Goal: Task Accomplishment & Management: Manage account settings

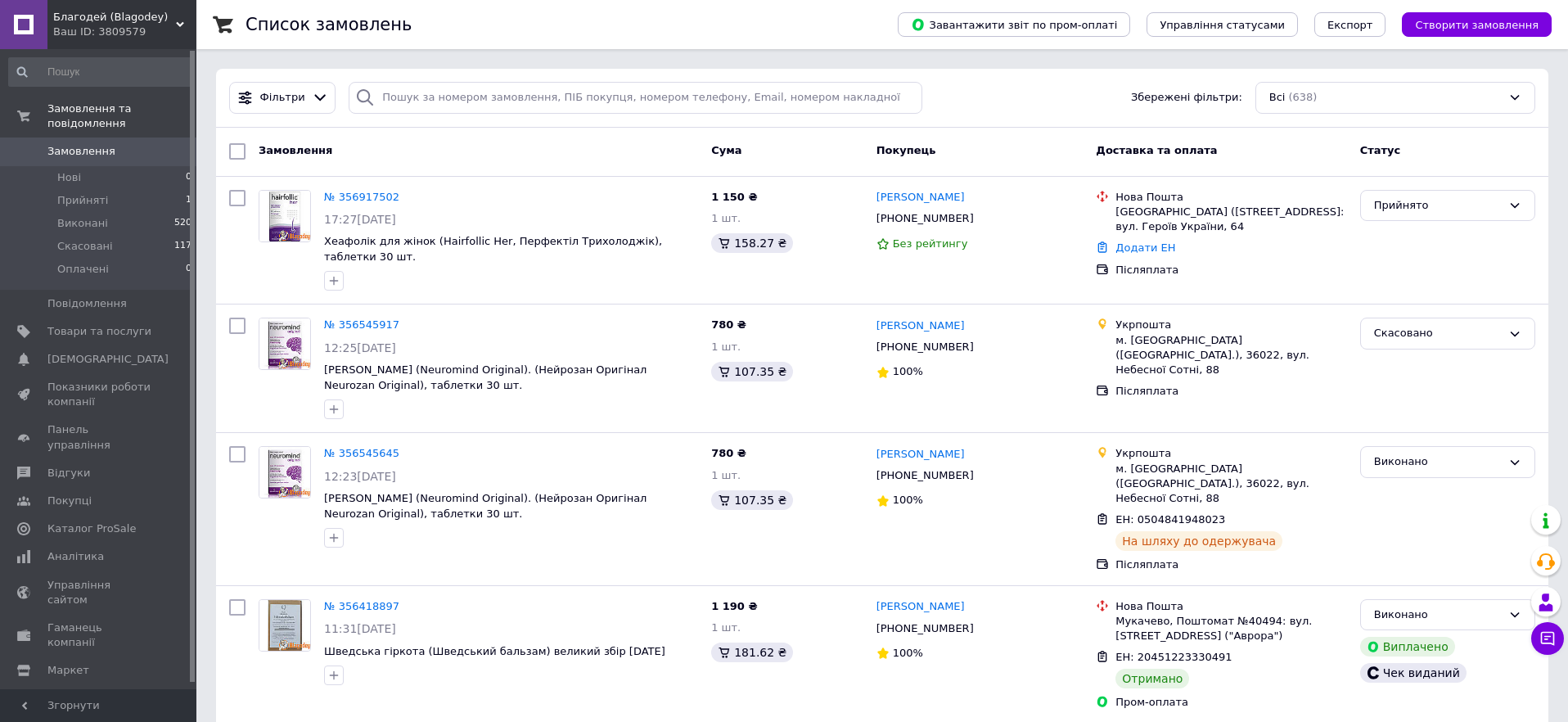
drag, startPoint x: 365, startPoint y: 194, endPoint x: 458, endPoint y: 210, distance: 94.4
click at [365, 194] on link "№ 356917502" at bounding box center [361, 197] width 76 height 12
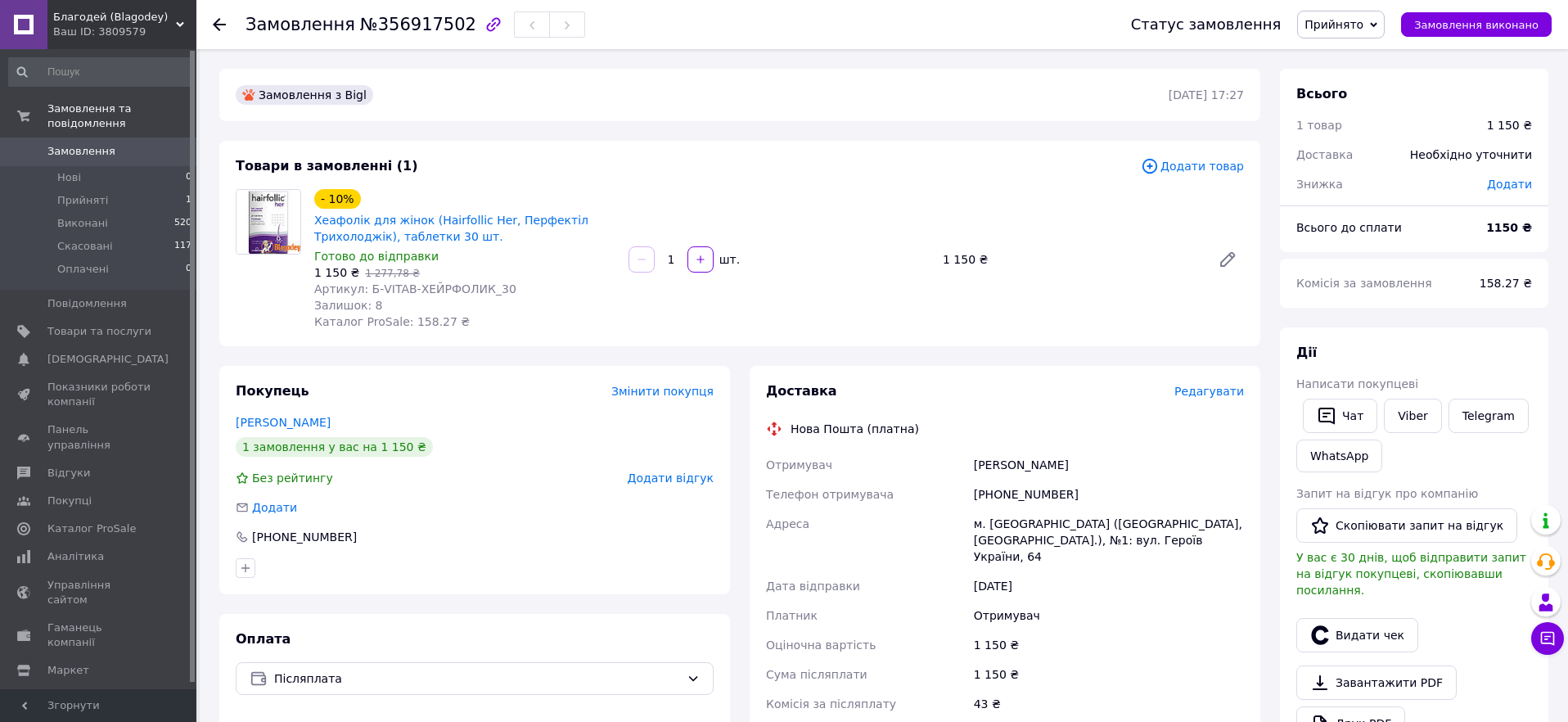
click at [435, 26] on span "№356917502" at bounding box center [418, 24] width 116 height 19
copy span "356917502"
drag, startPoint x: 493, startPoint y: 293, endPoint x: 363, endPoint y: 293, distance: 130.0
click at [363, 293] on div "Артикул: Б-VITAB-ХЕЙРФОЛИК_30" at bounding box center [465, 289] width 301 height 16
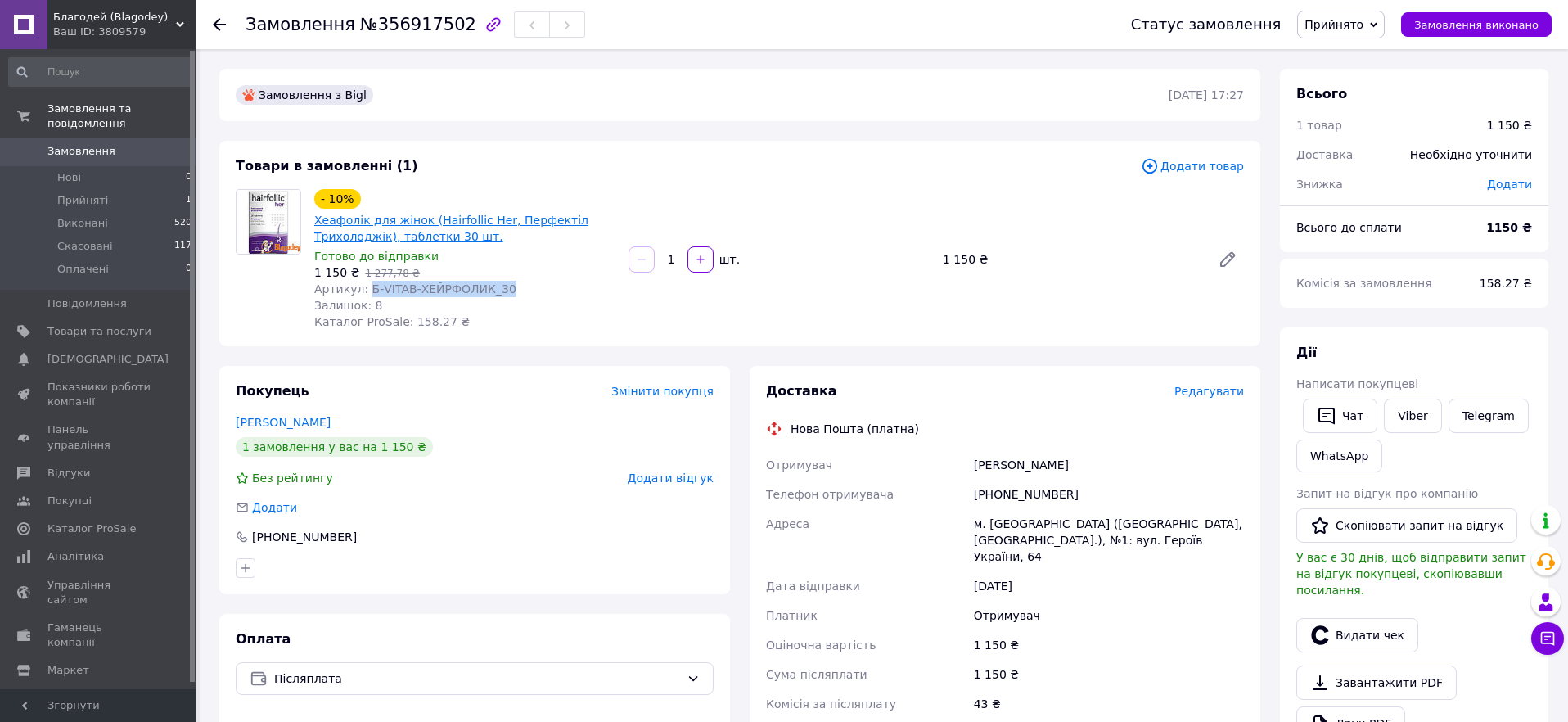
copy span "Б-VITAB-ХЕЙРФОЛИК_30"
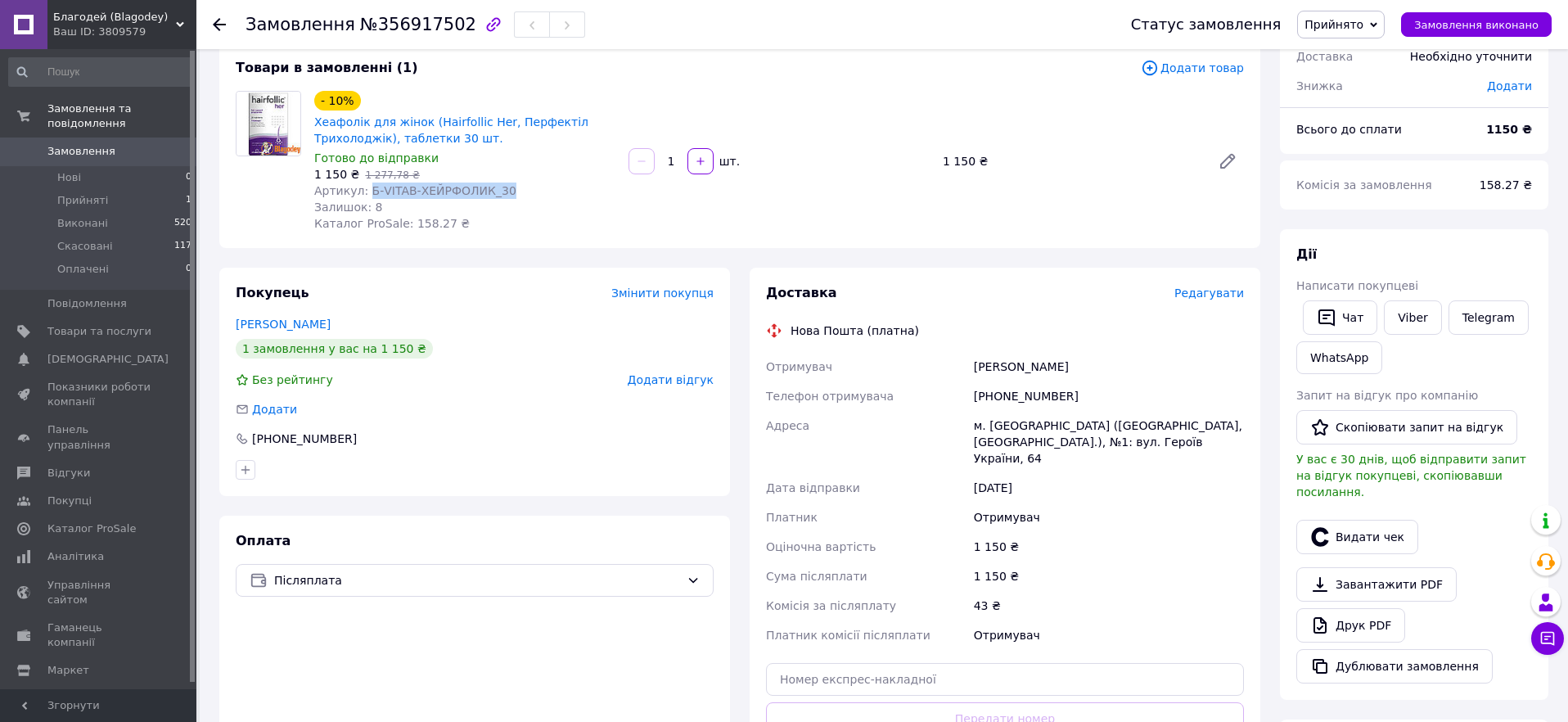
scroll to position [103, 0]
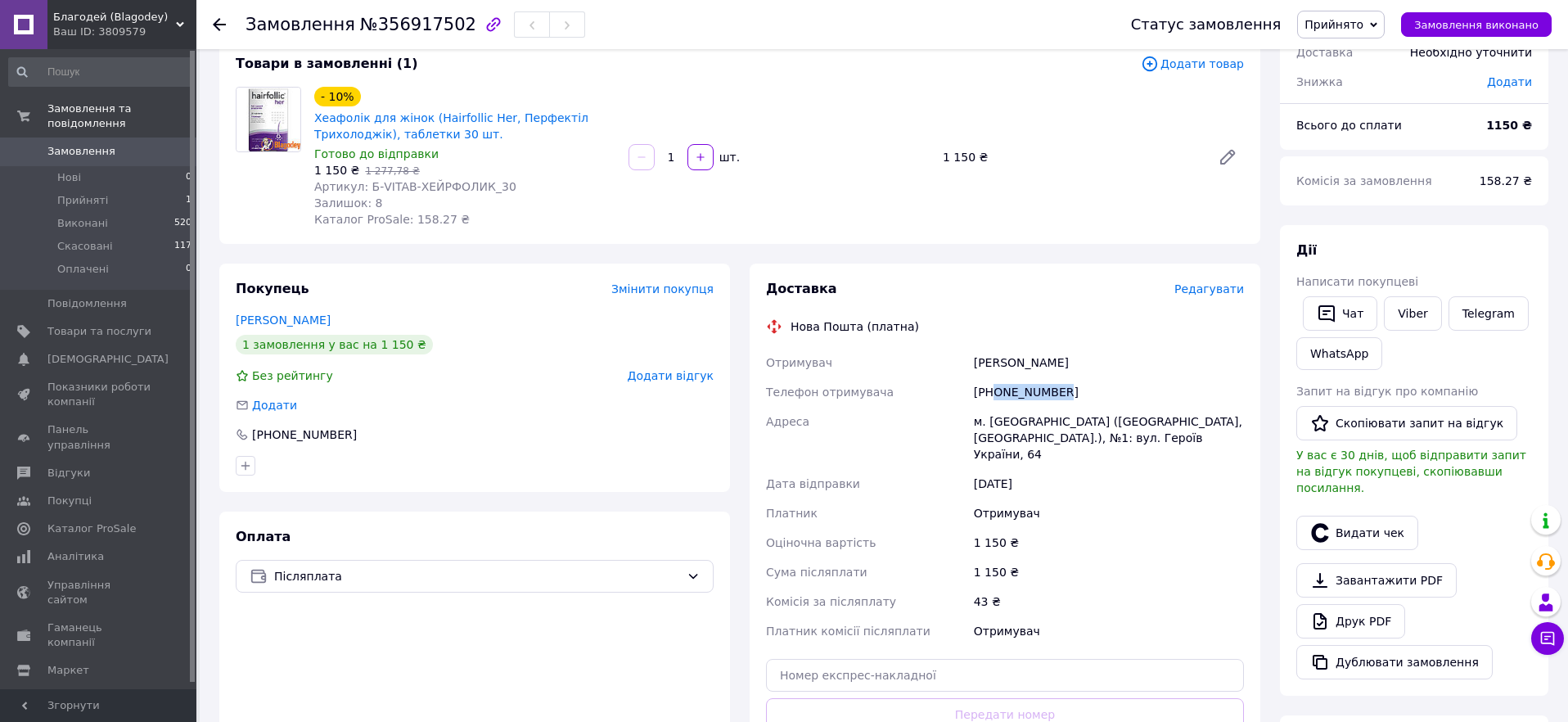
drag, startPoint x: 1055, startPoint y: 391, endPoint x: 992, endPoint y: 388, distance: 63.1
click at [992, 388] on div "[PHONE_NUMBER]" at bounding box center [1108, 392] width 277 height 30
copy div "0681011871"
drag, startPoint x: 1064, startPoint y: 366, endPoint x: 957, endPoint y: 370, distance: 107.1
click at [957, 370] on div "Отримувач [PERSON_NAME] Телефон отримувача [PHONE_NUMBER] Адреса м. [GEOGRAPHIC…" at bounding box center [1004, 497] width 484 height 298
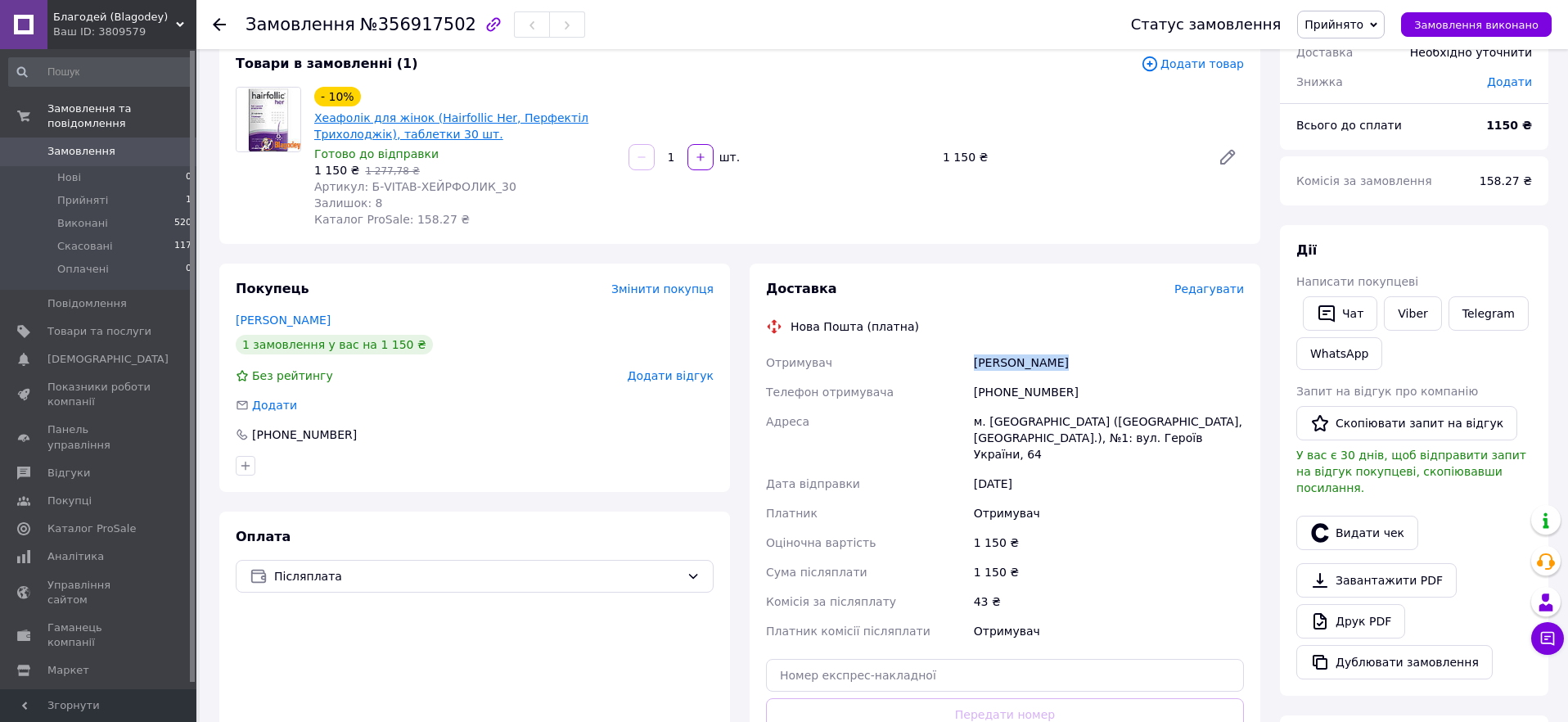
copy div "Отримувач [PERSON_NAME]"
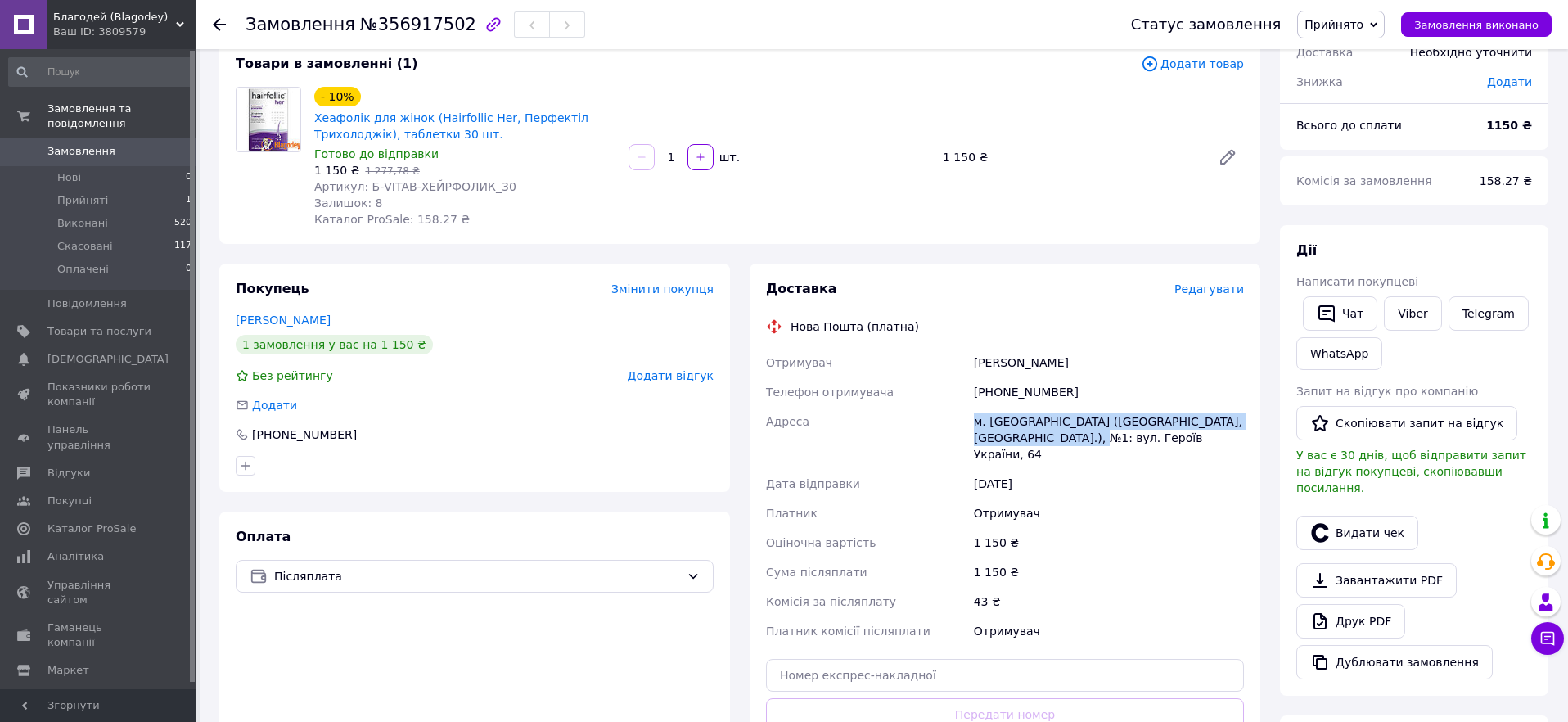
drag, startPoint x: 974, startPoint y: 420, endPoint x: 1083, endPoint y: 443, distance: 111.4
click at [1083, 443] on div "м. [GEOGRAPHIC_DATA] ([GEOGRAPHIC_DATA], [GEOGRAPHIC_DATA].), №1: вул. Героїв У…" at bounding box center [1108, 437] width 277 height 62
copy div "м. [GEOGRAPHIC_DATA] ([GEOGRAPHIC_DATA], [GEOGRAPHIC_DATA].), №1"
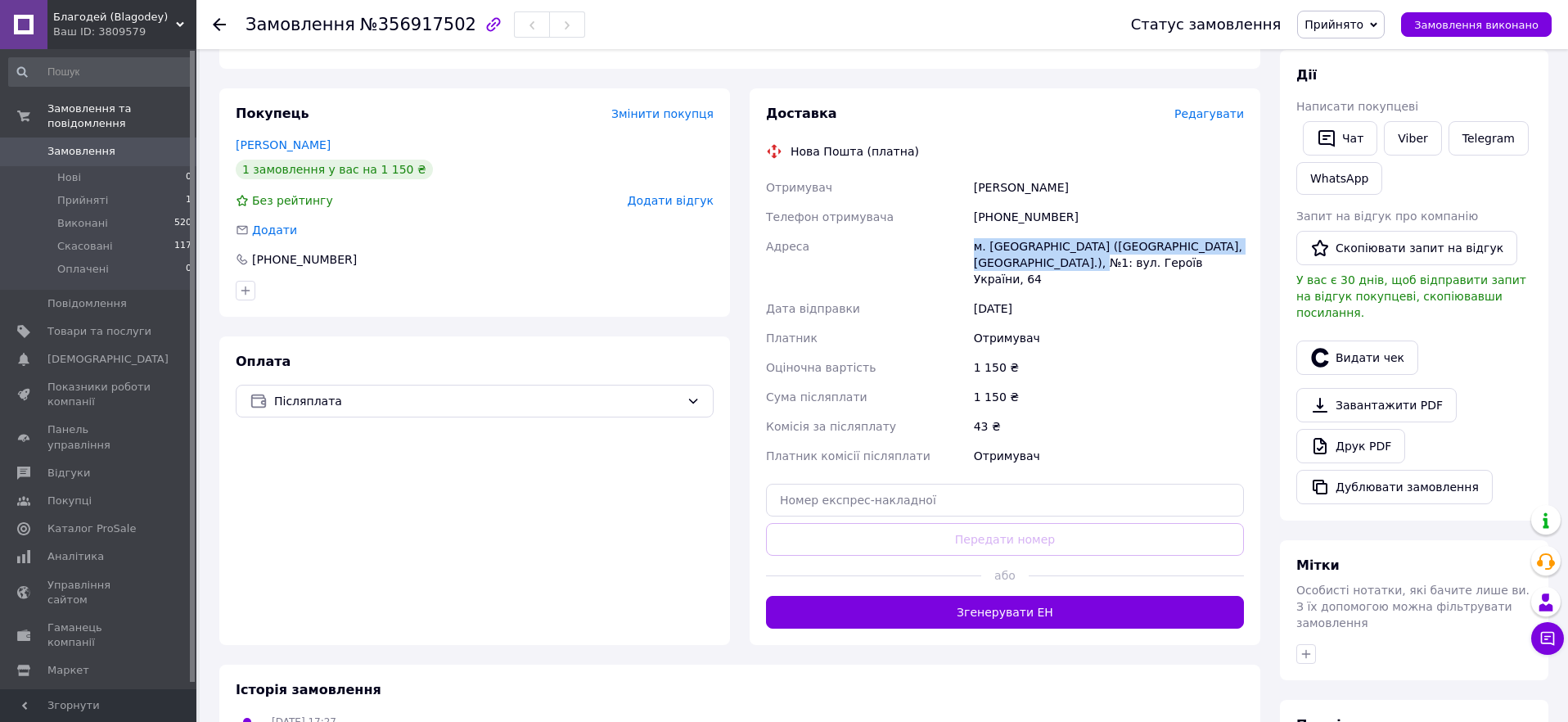
scroll to position [307, 0]
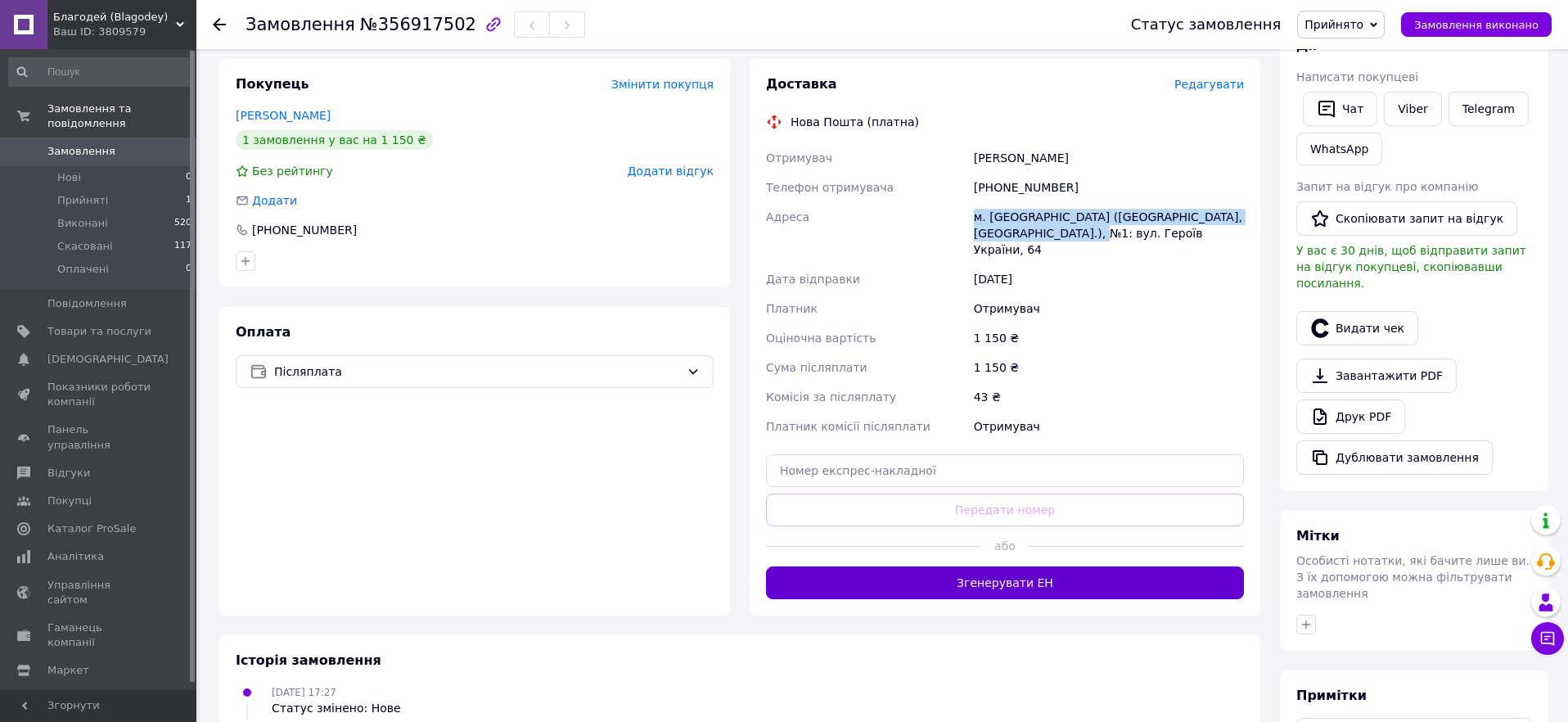
click at [1011, 567] on button "Згенерувати ЕН" at bounding box center [1004, 583] width 478 height 33
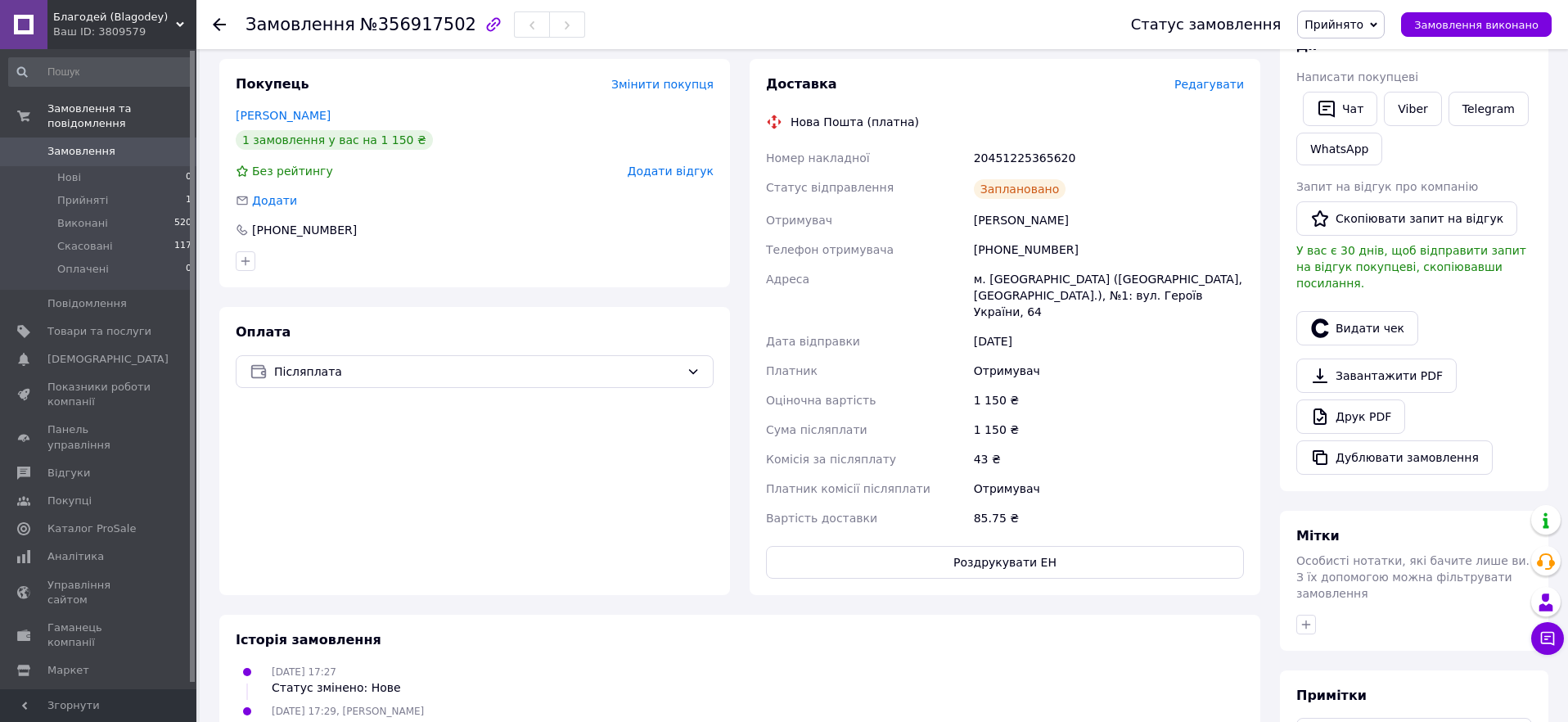
drag, startPoint x: 333, startPoint y: 529, endPoint x: 722, endPoint y: 360, distance: 424.1
click at [337, 524] on div "Оплата Післяплата" at bounding box center [474, 451] width 511 height 289
click at [1039, 216] on div "[PERSON_NAME]" at bounding box center [1108, 220] width 277 height 30
copy div "[PERSON_NAME]"
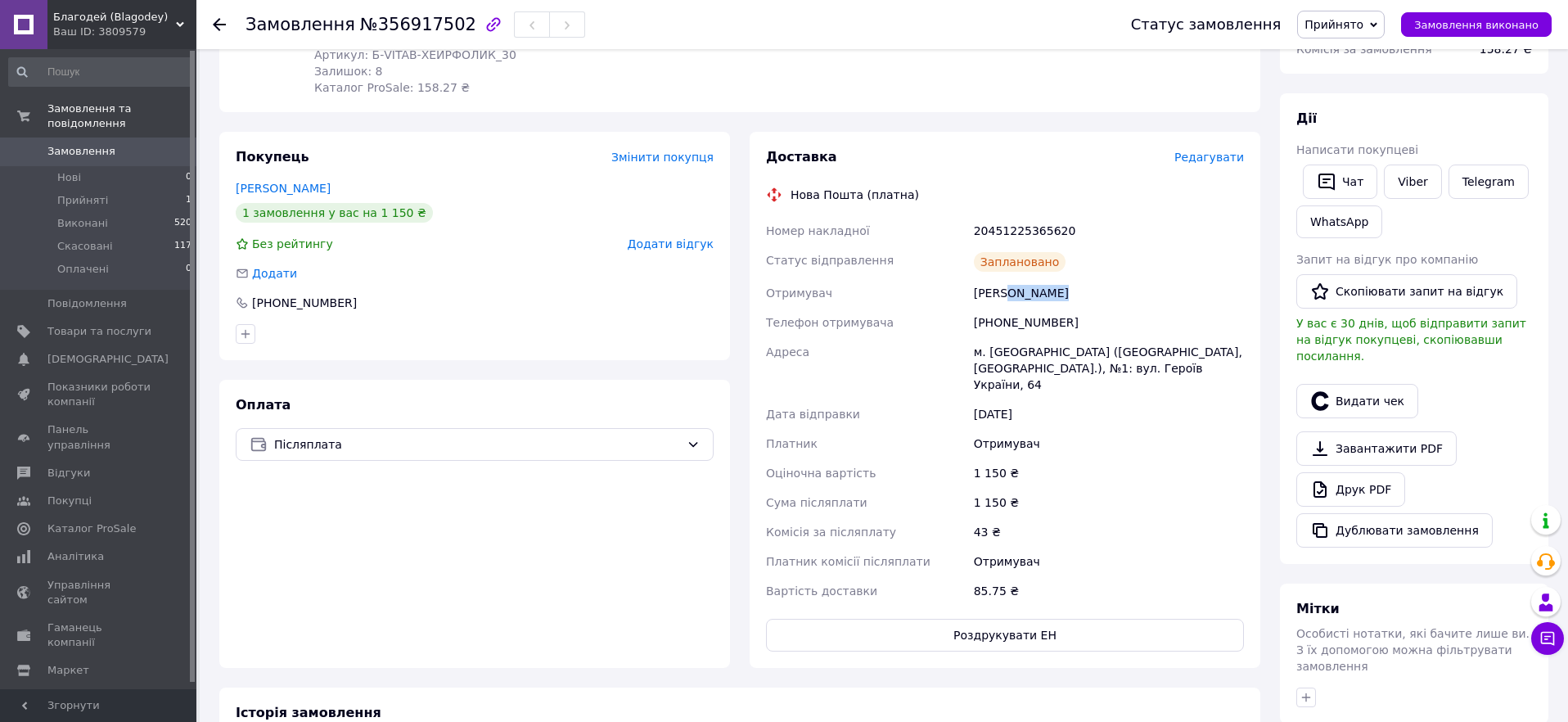
scroll to position [0, 0]
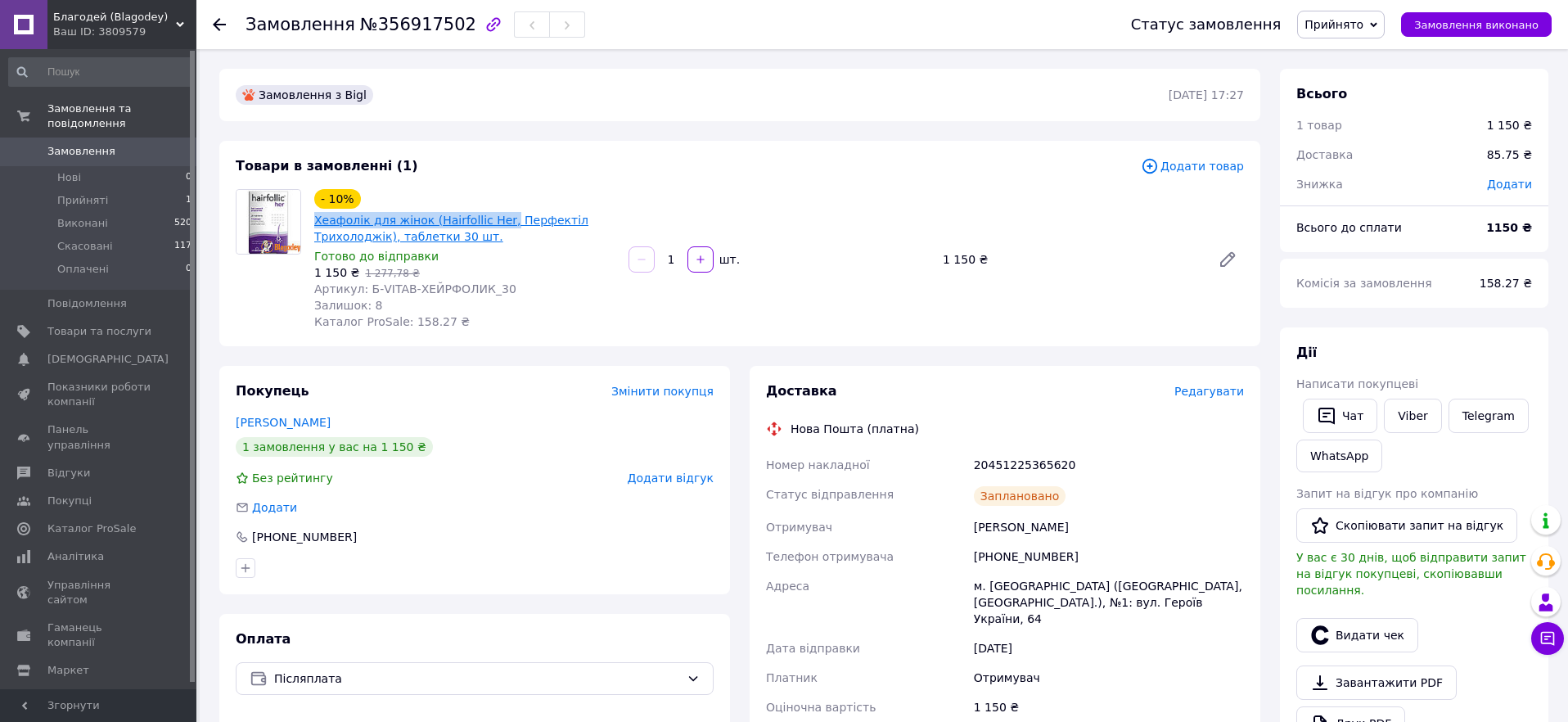
drag, startPoint x: 311, startPoint y: 221, endPoint x: 493, endPoint y: 221, distance: 182.0
click at [493, 221] on div "- 10% Хеафолік для жінок (Hairfollic Her, Перфектіл Трихолоджік), таблетки 30 ш…" at bounding box center [465, 260] width 314 height 148
copy link "Хеафолік для жінок (Hairfollic Her,"
click at [1043, 469] on div "20451225365620" at bounding box center [1108, 465] width 277 height 30
click at [1043, 467] on div "20451225365620" at bounding box center [1108, 465] width 277 height 30
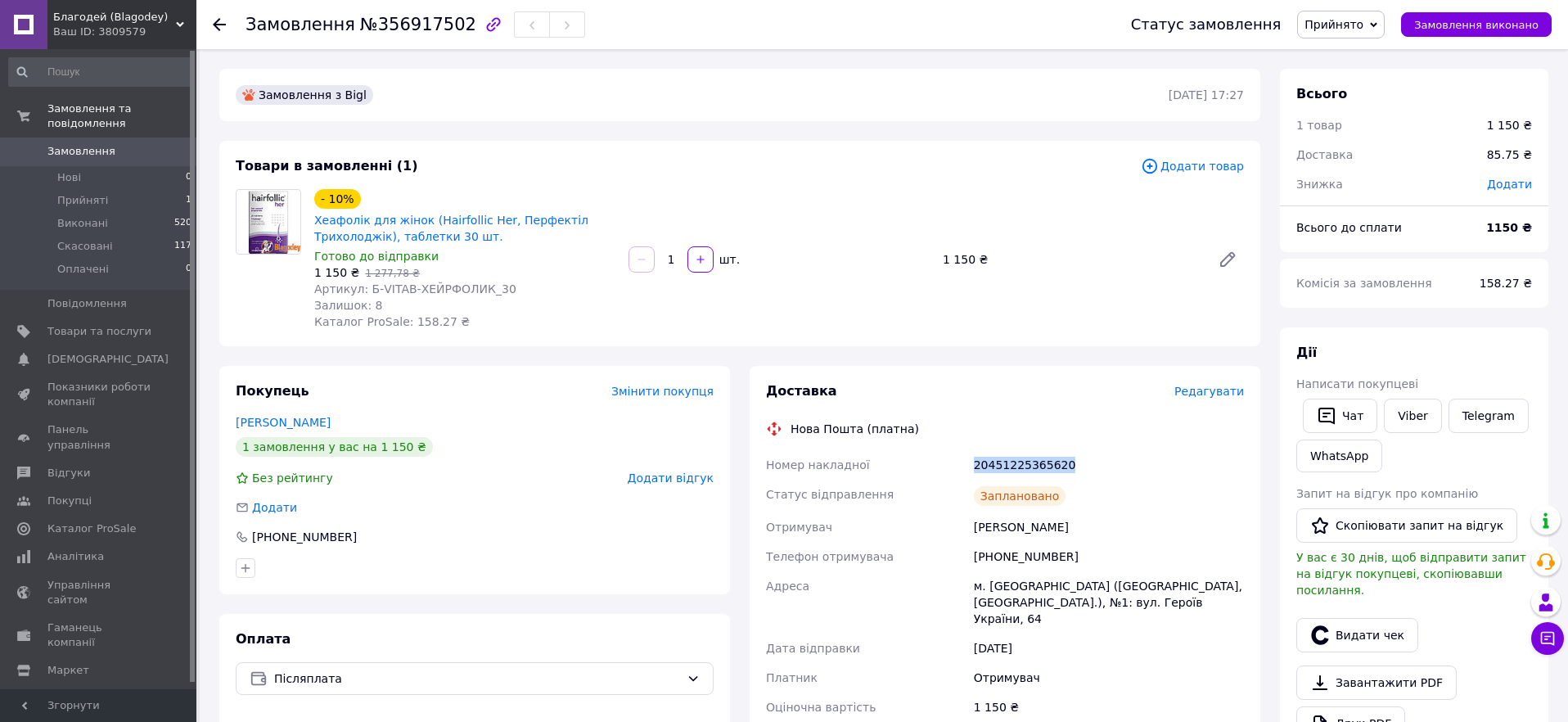
copy div "20451225365620"
click at [1476, 25] on span "Замовлення виконано" at bounding box center [1476, 25] width 125 height 12
